Goal: Task Accomplishment & Management: Manage account settings

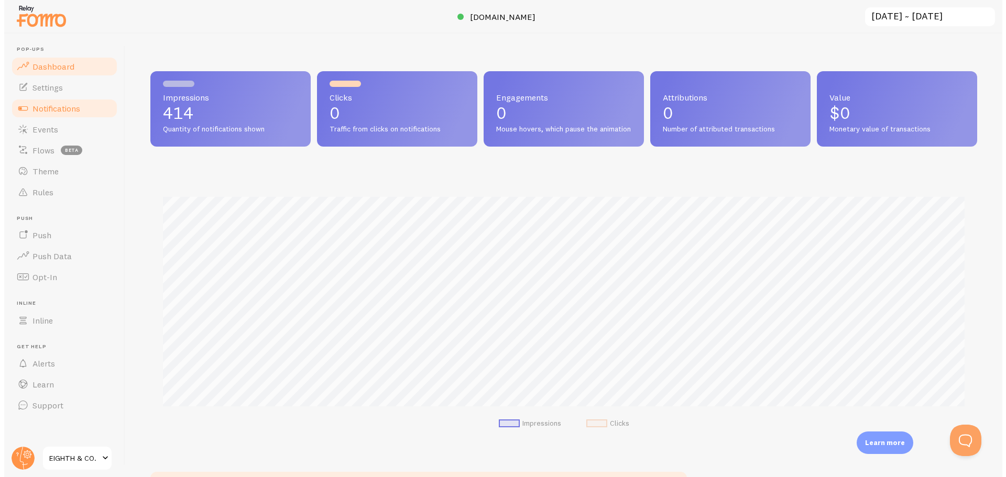
scroll to position [523862, 523311]
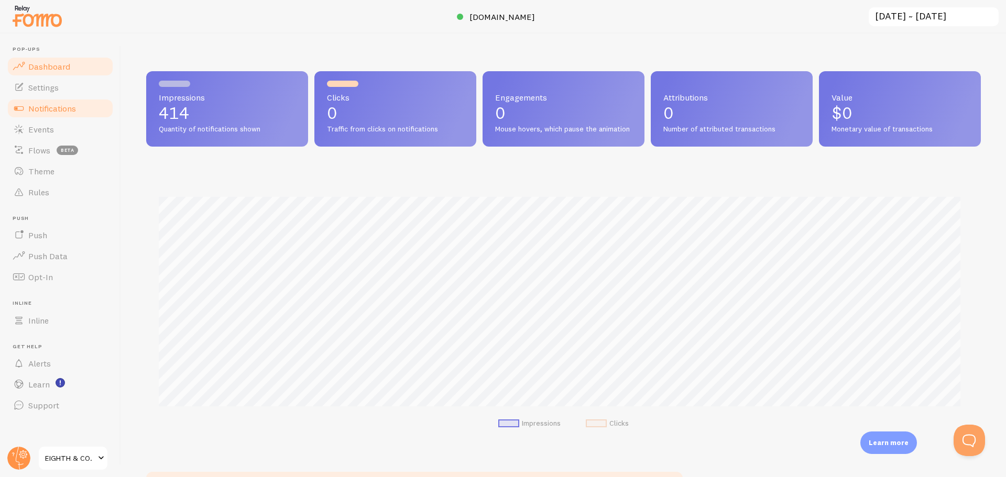
click at [42, 114] on link "Notifications" at bounding box center [60, 108] width 108 height 21
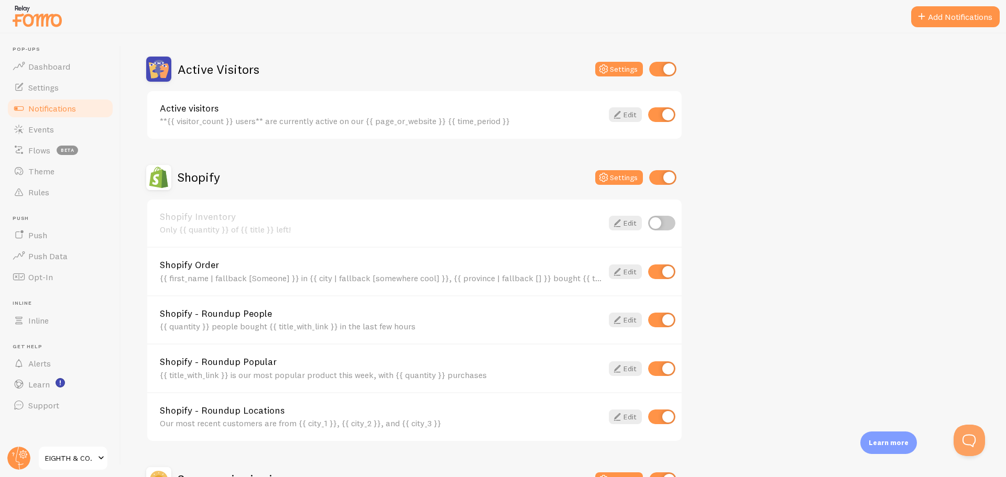
scroll to position [367, 0]
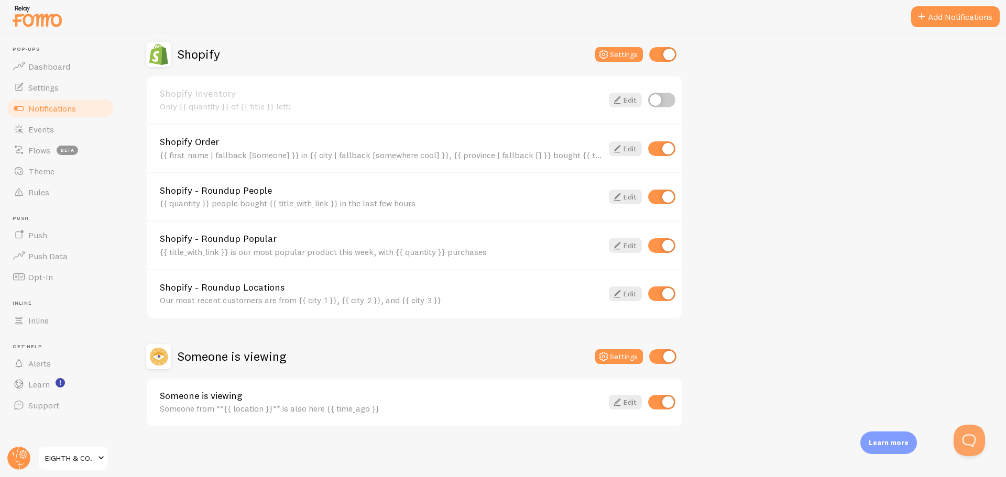
click at [657, 200] on input "checkbox" at bounding box center [661, 197] width 27 height 15
checkbox input "false"
click at [670, 248] on input "checkbox" at bounding box center [661, 245] width 27 height 15
checkbox input "false"
click at [620, 149] on icon at bounding box center [617, 149] width 13 height 13
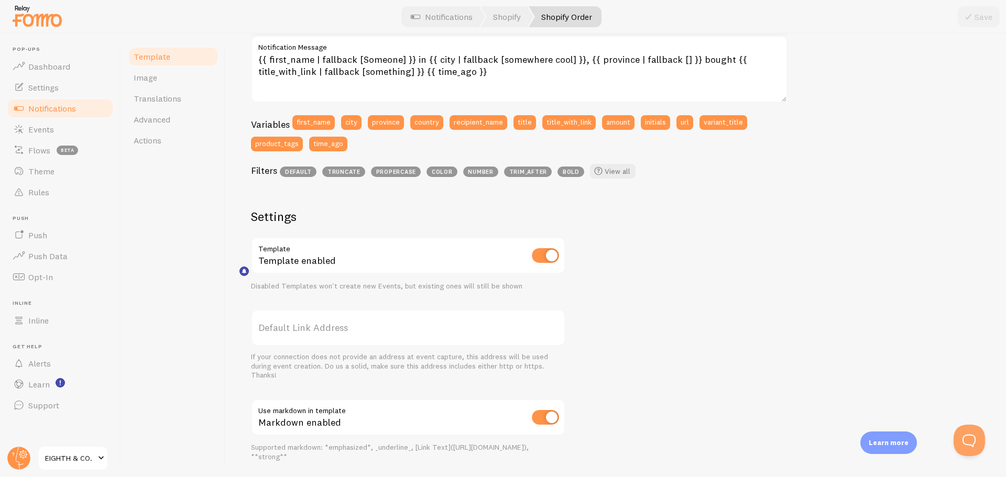
scroll to position [117, 0]
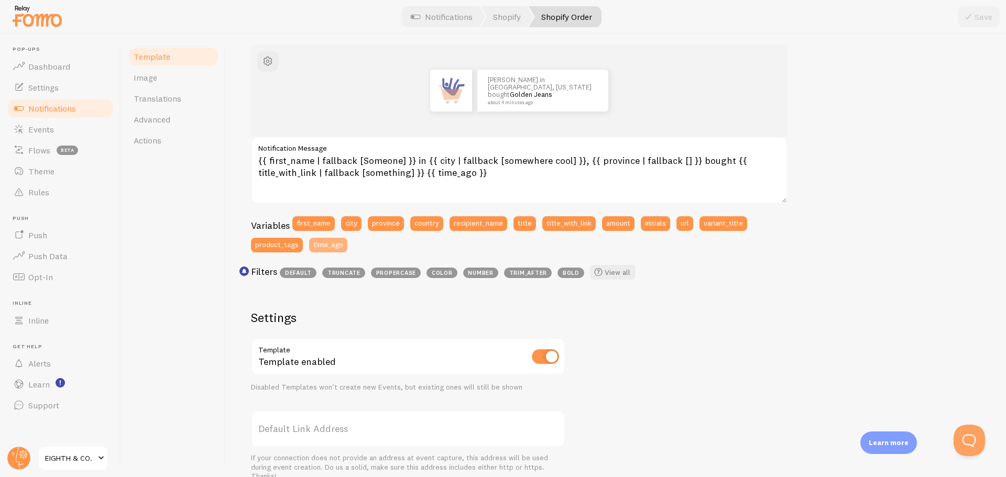
click at [332, 248] on button "time_ago" at bounding box center [328, 245] width 38 height 15
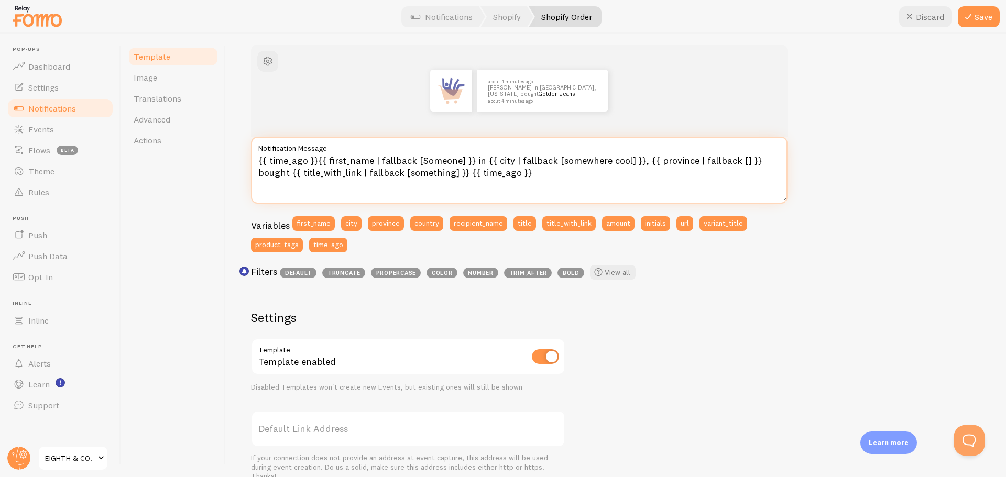
drag, startPoint x: 433, startPoint y: 171, endPoint x: 541, endPoint y: 172, distance: 108.0
click at [541, 172] on textarea "{{ time_ago }}{{ first_name | fallback [Someone] }} in {{ city | fallback [some…" at bounding box center [519, 170] width 537 height 67
type textarea "{{ time_ago }}{{ first_name | fallback [Someone] }} in {{ city | fallback [some…"
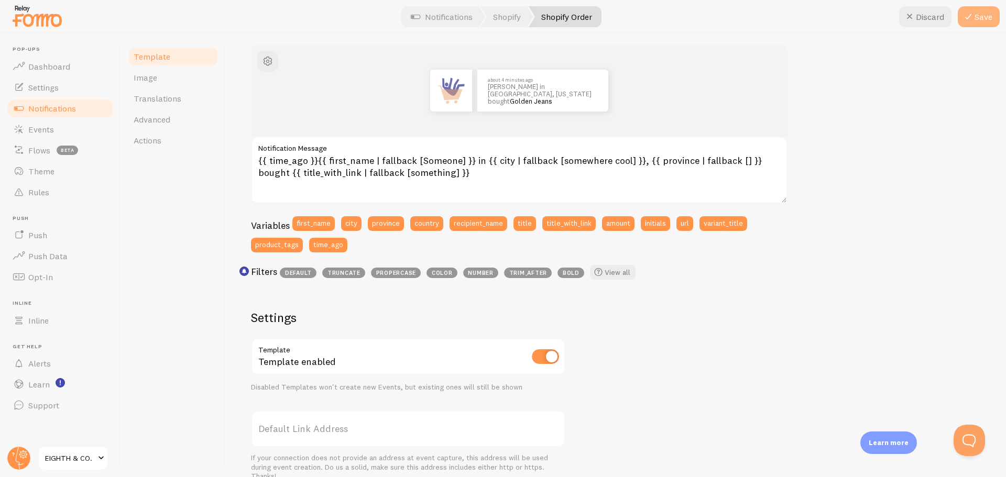
click at [971, 12] on icon at bounding box center [968, 16] width 13 height 13
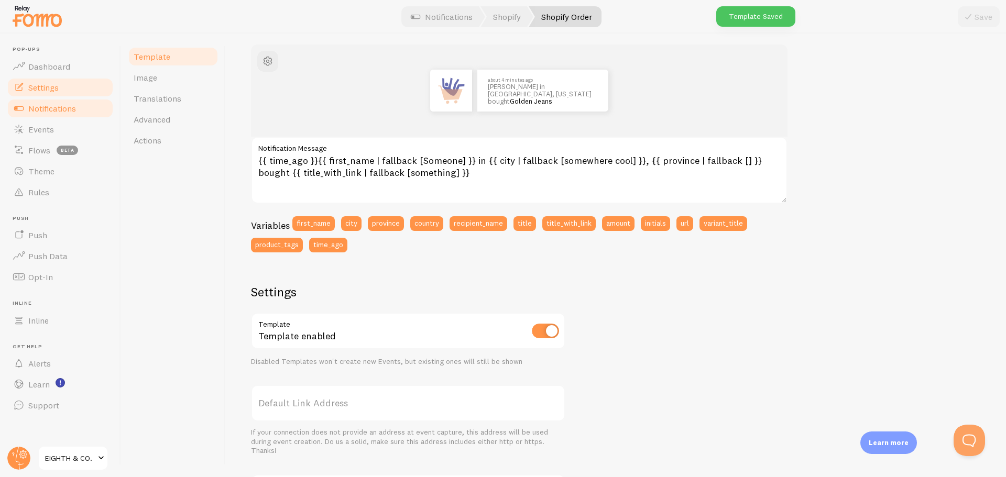
drag, startPoint x: 71, startPoint y: 114, endPoint x: 111, endPoint y: 94, distance: 44.3
click at [71, 114] on link "Notifications" at bounding box center [60, 108] width 108 height 21
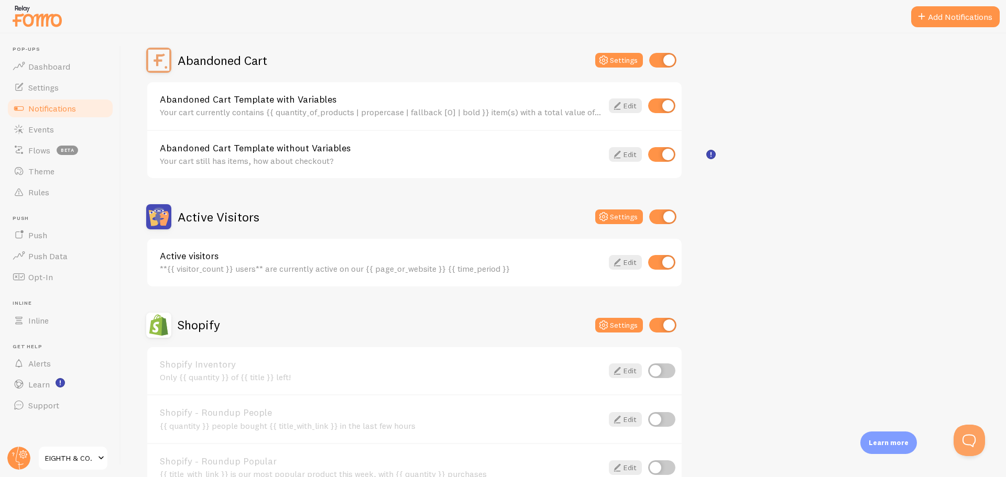
scroll to position [210, 0]
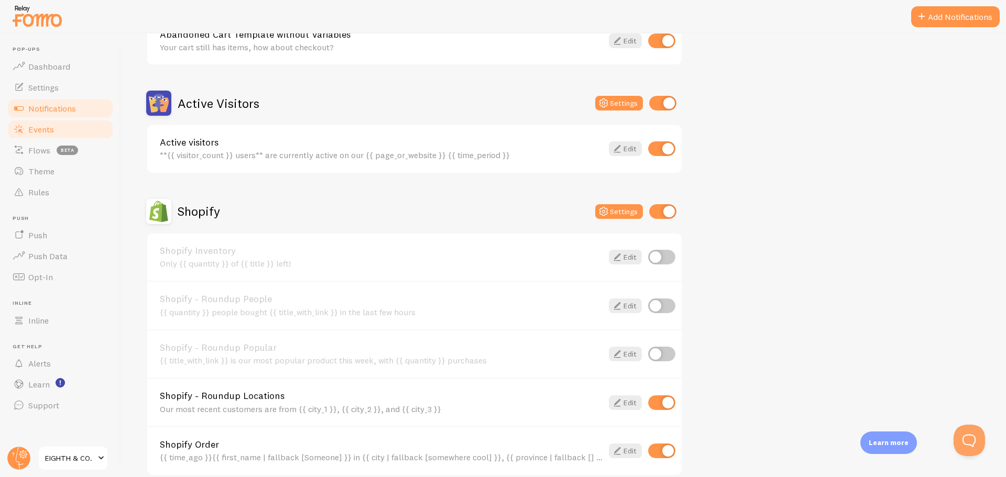
click at [59, 131] on link "Events" at bounding box center [60, 129] width 108 height 21
